Goal: Task Accomplishment & Management: Complete application form

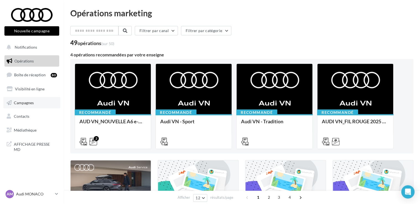
click at [29, 102] on span "Campagnes" at bounding box center [24, 102] width 20 height 5
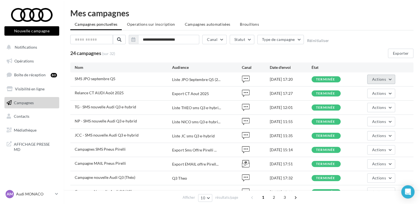
click at [385, 80] on span "Actions" at bounding box center [379, 79] width 14 height 5
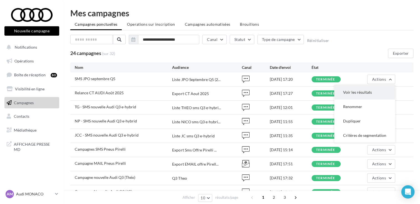
click at [355, 90] on button "Voir les résultats" at bounding box center [365, 92] width 61 height 14
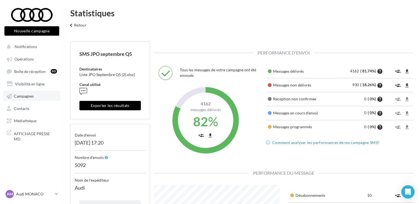
click at [29, 95] on span "Campagnes" at bounding box center [24, 96] width 20 height 5
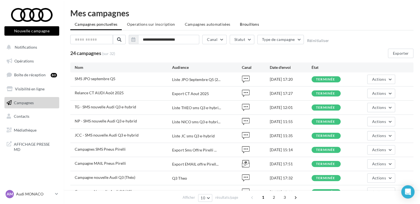
click at [250, 25] on span "Brouillons" at bounding box center [249, 24] width 19 height 5
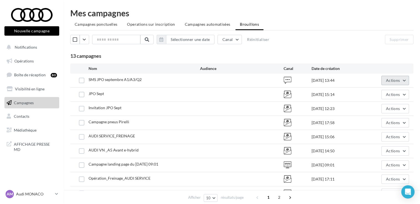
click at [393, 79] on span "Actions" at bounding box center [393, 80] width 14 height 5
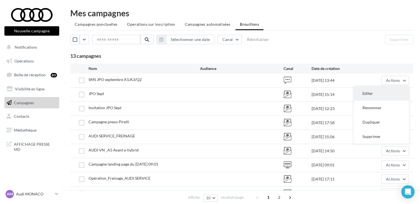
click at [376, 91] on button "Editer" at bounding box center [381, 93] width 55 height 14
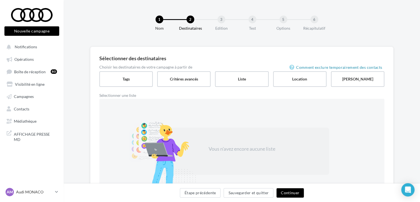
click at [286, 192] on button "Continuer" at bounding box center [290, 192] width 27 height 9
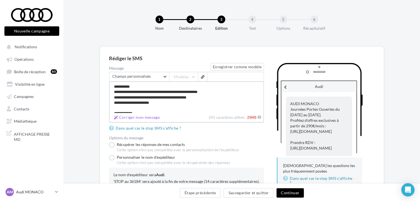
click at [185, 97] on textarea "**********" at bounding box center [186, 97] width 155 height 32
click at [187, 97] on textarea "**********" at bounding box center [186, 97] width 155 height 32
click at [189, 97] on textarea "**********" at bounding box center [186, 97] width 155 height 32
click at [184, 96] on textarea "**********" at bounding box center [186, 97] width 155 height 32
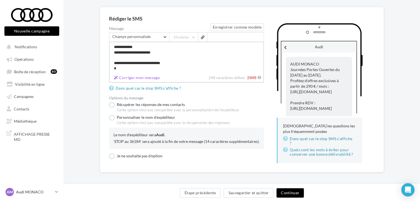
type textarea "**********"
click at [288, 192] on button "Continuer" at bounding box center [290, 192] width 27 height 9
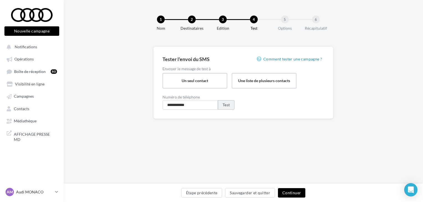
click at [223, 106] on button "Test" at bounding box center [226, 104] width 17 height 9
click at [241, 189] on button "Sauvegarder et quitter" at bounding box center [250, 192] width 50 height 9
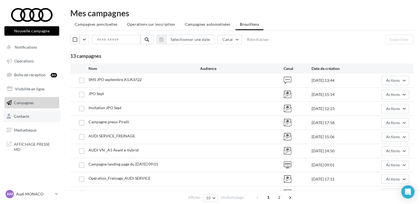
click at [24, 118] on span "Contacts" at bounding box center [22, 116] width 16 height 5
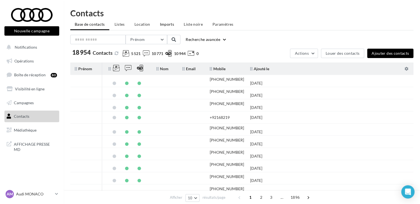
click at [164, 24] on span "Imports" at bounding box center [167, 24] width 14 height 5
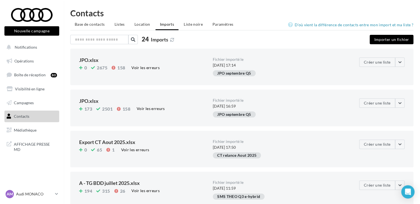
click at [388, 41] on button "Importer un fichier" at bounding box center [392, 39] width 44 height 9
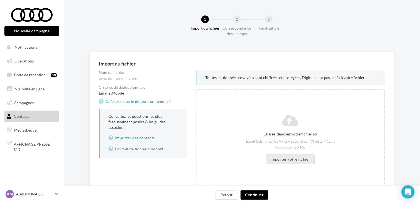
click at [293, 161] on button "Importer votre fichier" at bounding box center [290, 159] width 49 height 9
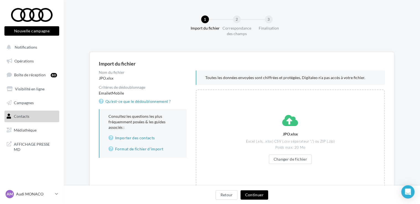
click at [248, 196] on button "Continuer" at bounding box center [254, 195] width 27 height 9
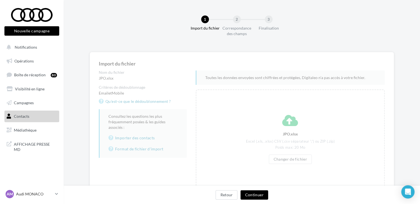
click at [248, 196] on button "Continuer" at bounding box center [254, 195] width 27 height 9
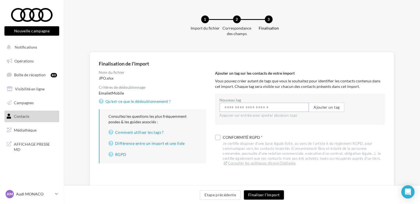
click at [253, 111] on input "Nouveau tag" at bounding box center [264, 107] width 89 height 9
type input "**********"
click at [324, 107] on button "Ajouter un tag" at bounding box center [326, 107] width 35 height 9
click at [242, 138] on div "Conformité RGPD *" at bounding box center [304, 139] width 162 height 8
click at [255, 198] on button "Finaliser l'import" at bounding box center [264, 195] width 40 height 9
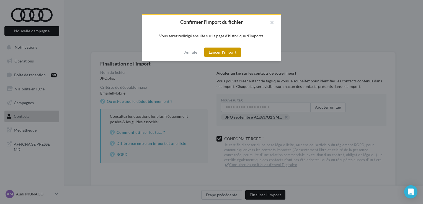
click at [217, 52] on button "Lancer l'import" at bounding box center [222, 52] width 37 height 9
click at [225, 52] on div "Annuler Lancer l'import" at bounding box center [211, 52] width 138 height 18
click at [271, 23] on h2 "Confirmer l'import du fichier" at bounding box center [211, 21] width 121 height 5
click at [244, 109] on div "Confirmer l'import du fichier Vous serez redirigé ensuite sur la page d'histori…" at bounding box center [211, 102] width 423 height 204
